Goal: Transaction & Acquisition: Purchase product/service

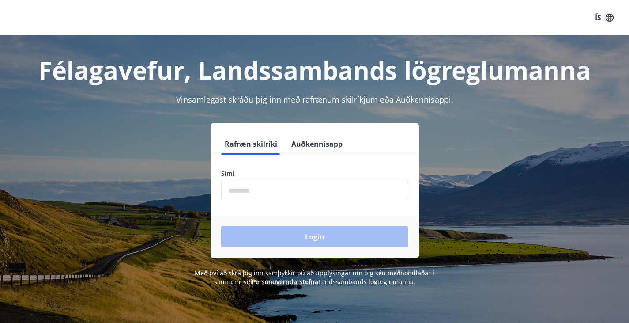
click at [305, 179] on div "Sími ​" at bounding box center [314, 185] width 187 height 32
click at [307, 190] on input "phone" at bounding box center [314, 191] width 187 height 22
type input "********"
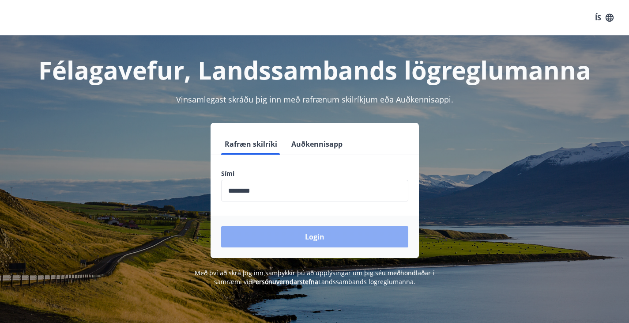
click at [299, 229] on button "Login" at bounding box center [314, 236] width 187 height 21
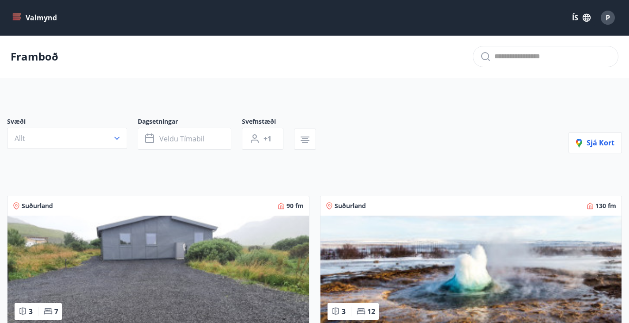
click at [20, 18] on icon "menu" at bounding box center [18, 17] width 10 height 1
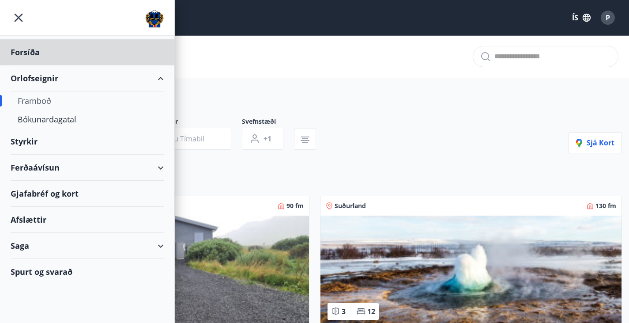
click at [39, 143] on div "Styrkir" at bounding box center [87, 141] width 153 height 26
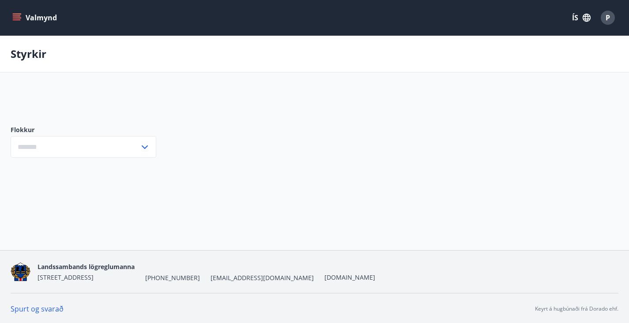
type input "***"
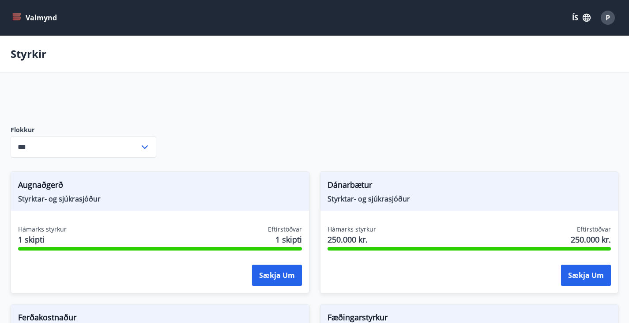
click at [11, 22] on button "Valmynd" at bounding box center [36, 18] width 50 height 16
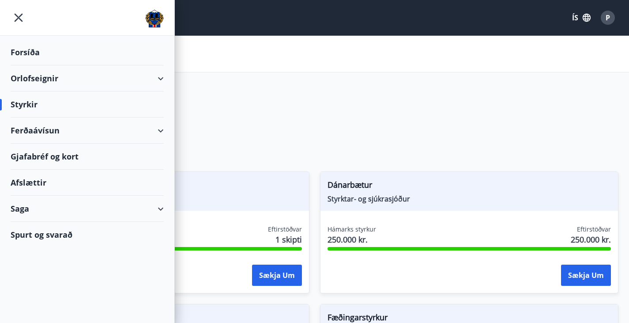
click at [45, 125] on div "Ferðaávísun" at bounding box center [87, 130] width 153 height 26
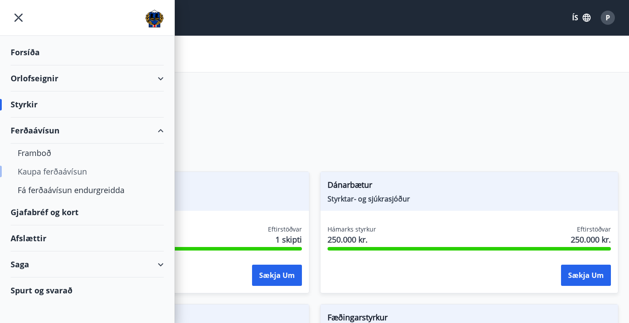
click at [37, 165] on div "Kaupa ferðaávísun" at bounding box center [87, 171] width 139 height 19
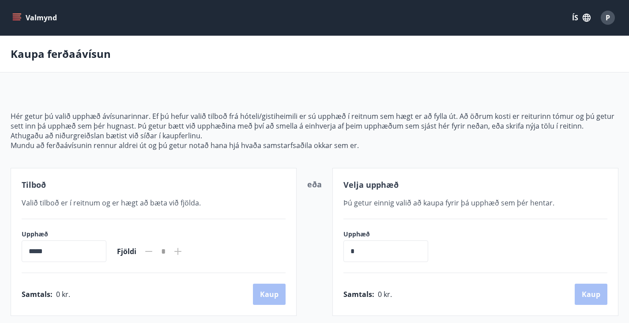
drag, startPoint x: 22, startPoint y: 28, endPoint x: 12, endPoint y: 21, distance: 12.0
click at [12, 21] on div "Valmynd ÍS P" at bounding box center [314, 17] width 629 height 35
click at [12, 21] on icon "menu" at bounding box center [16, 17] width 9 height 9
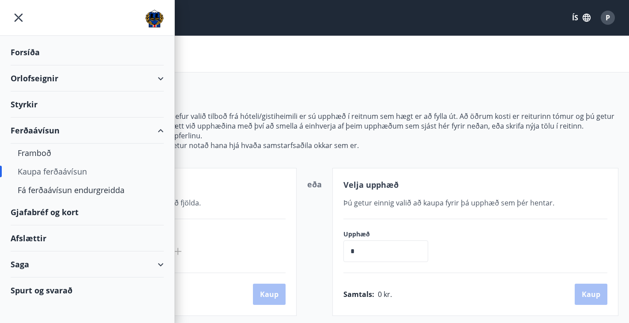
click at [74, 207] on div "Gjafabréf og kort" at bounding box center [87, 212] width 153 height 26
